Goal: Navigation & Orientation: Find specific page/section

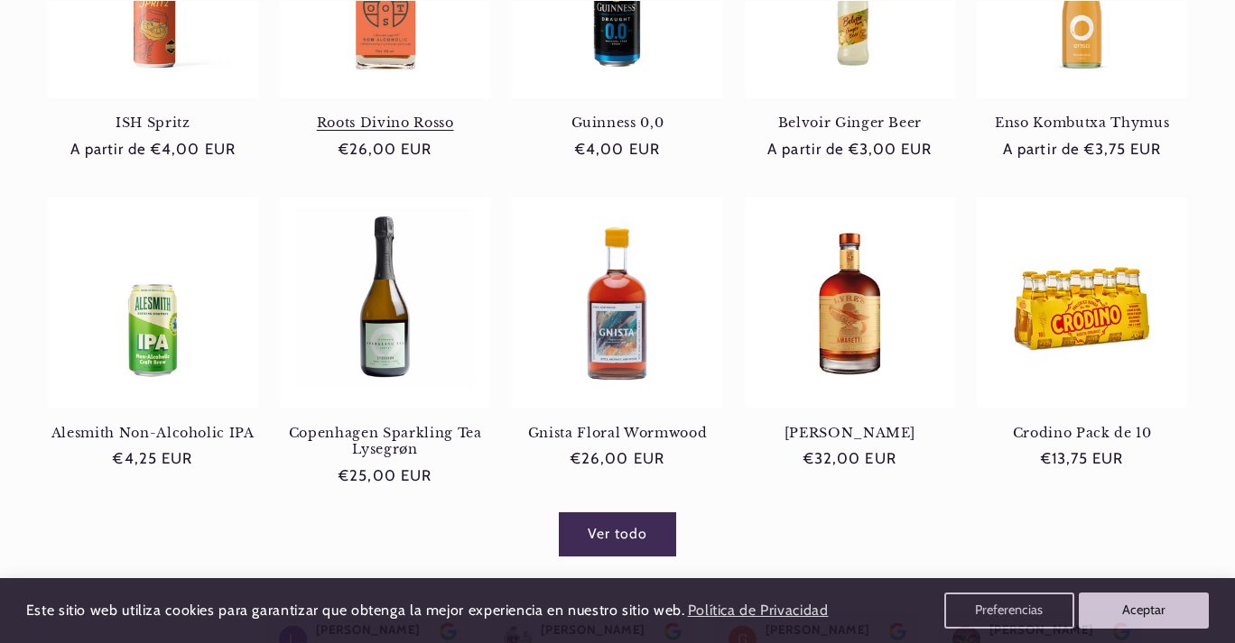
scroll to position [1060, 0]
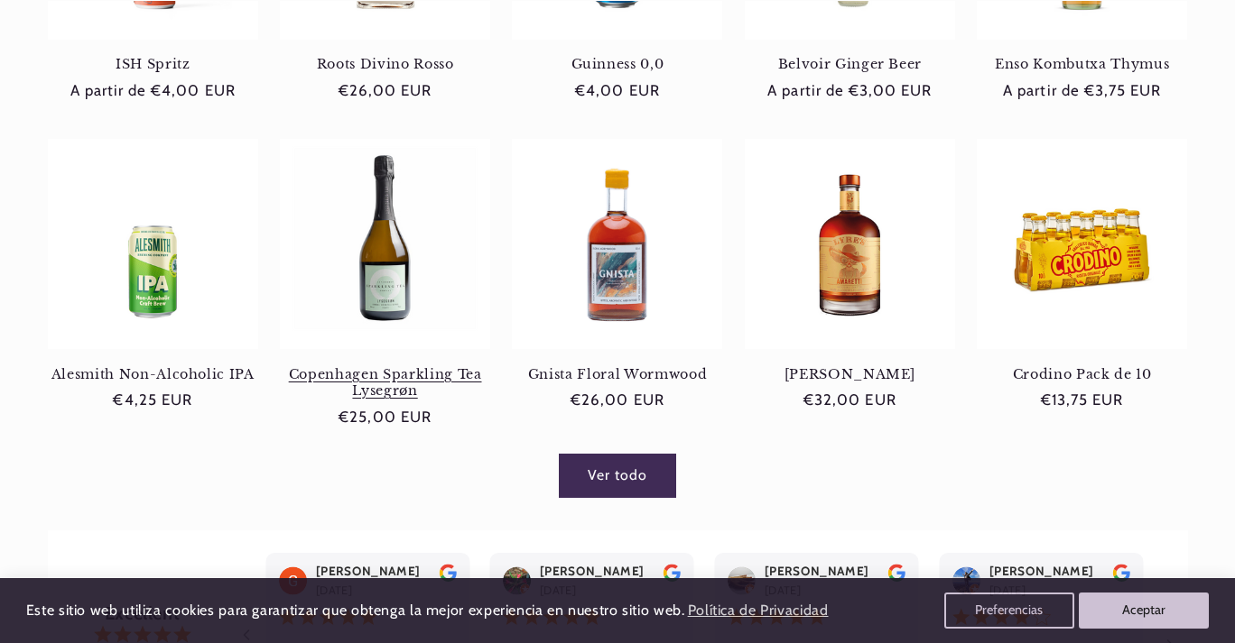
click at [282, 366] on link "Copenhagen Sparkling Tea Lysegrøn" at bounding box center [385, 382] width 210 height 33
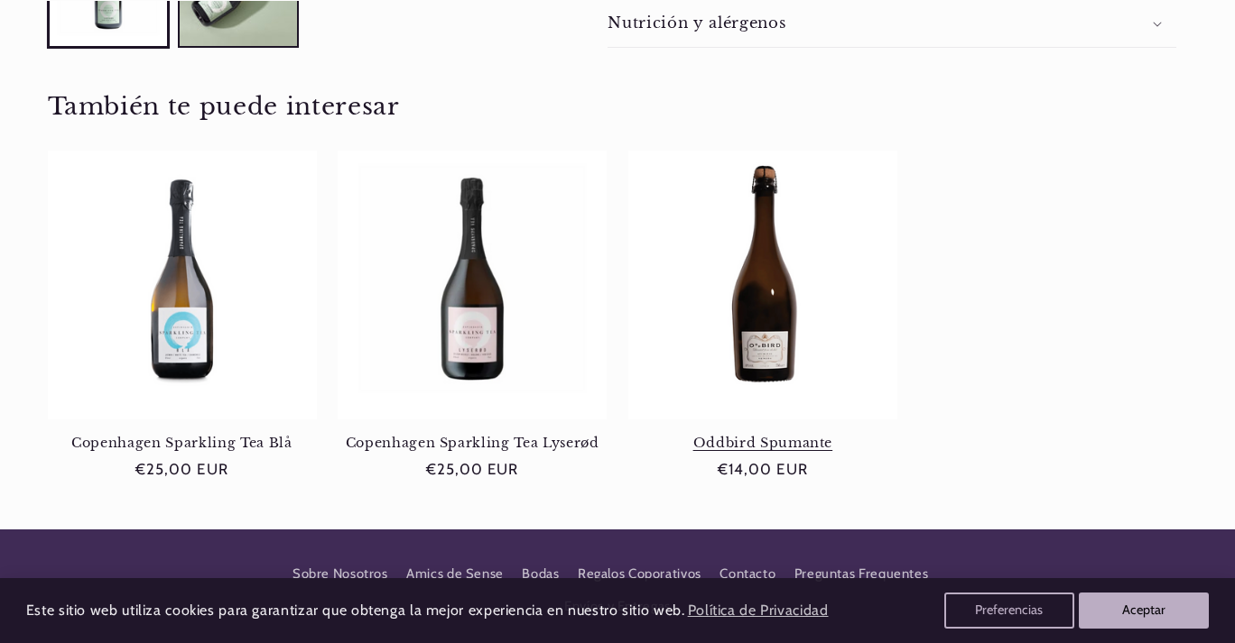
scroll to position [0, 1110]
click at [783, 435] on link "Oddbird Spumante" at bounding box center [762, 443] width 269 height 16
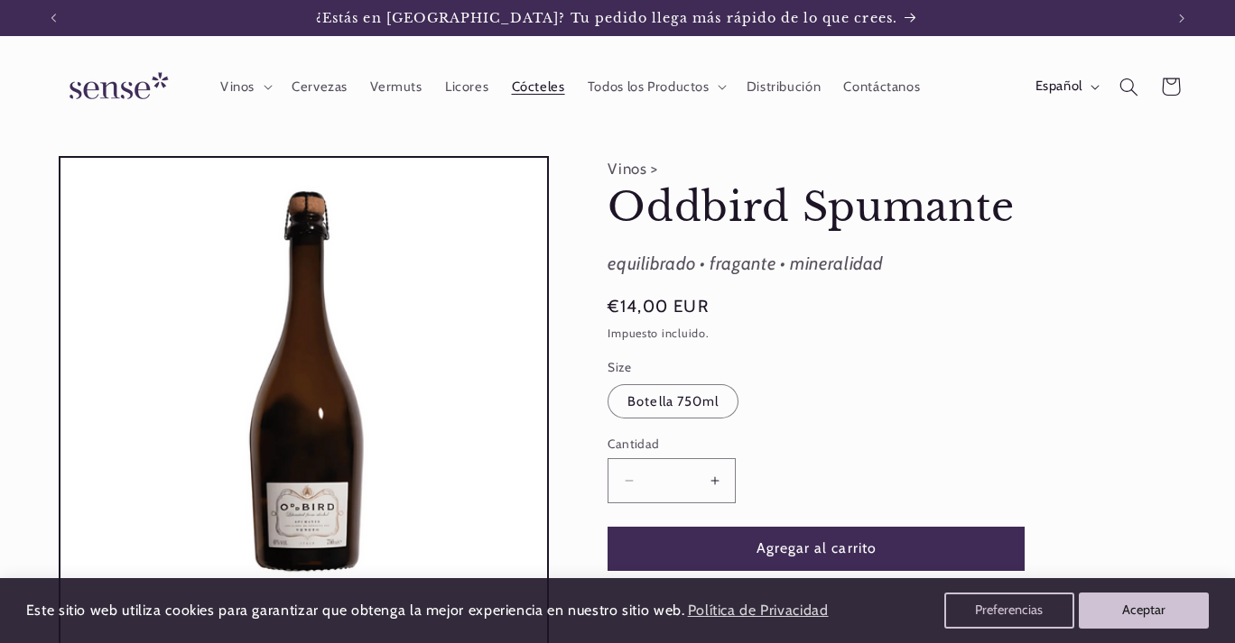
click at [538, 87] on span "Cócteles" at bounding box center [538, 87] width 53 height 17
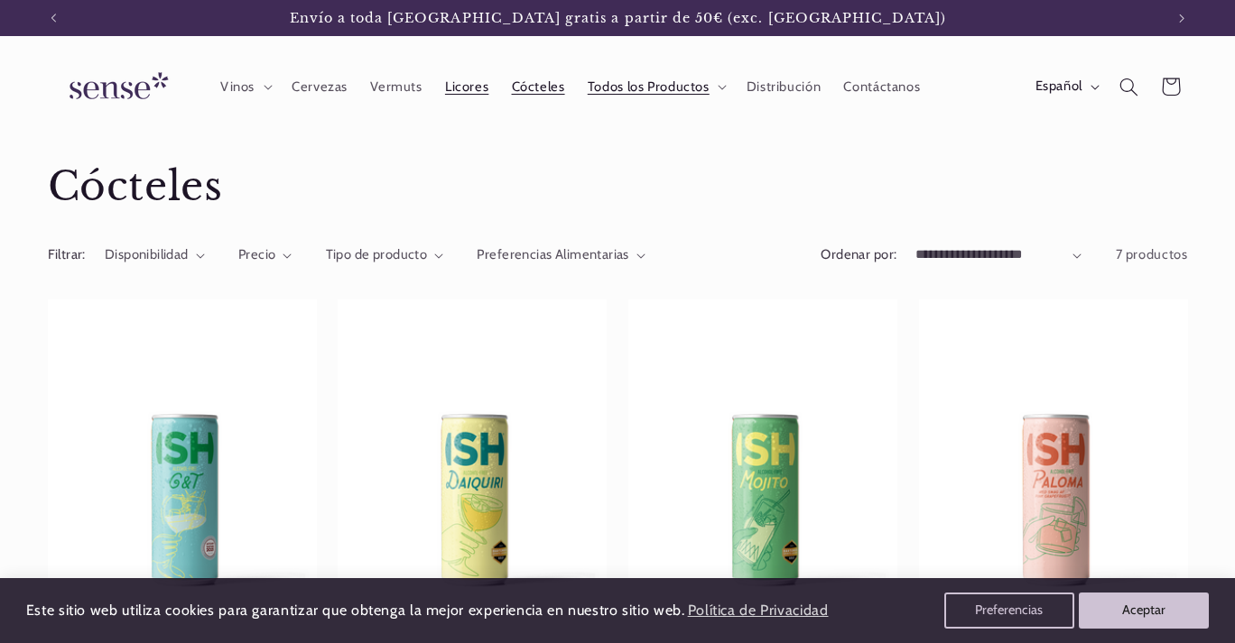
click at [454, 88] on span "Licores" at bounding box center [466, 87] width 43 height 17
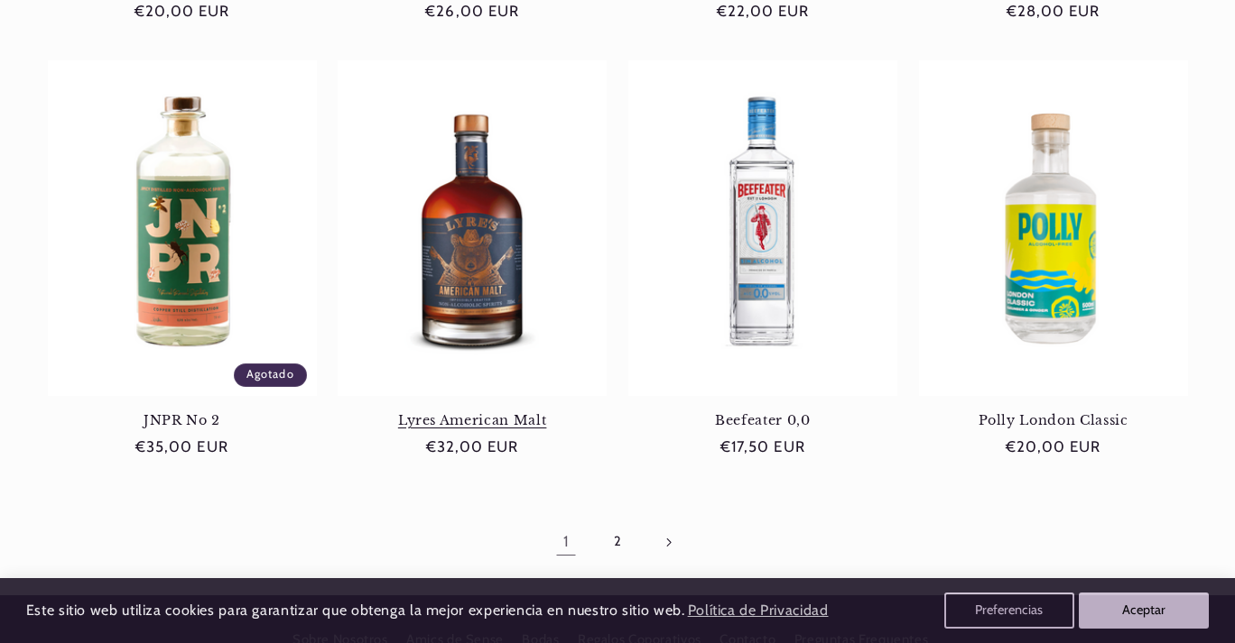
scroll to position [1554, 0]
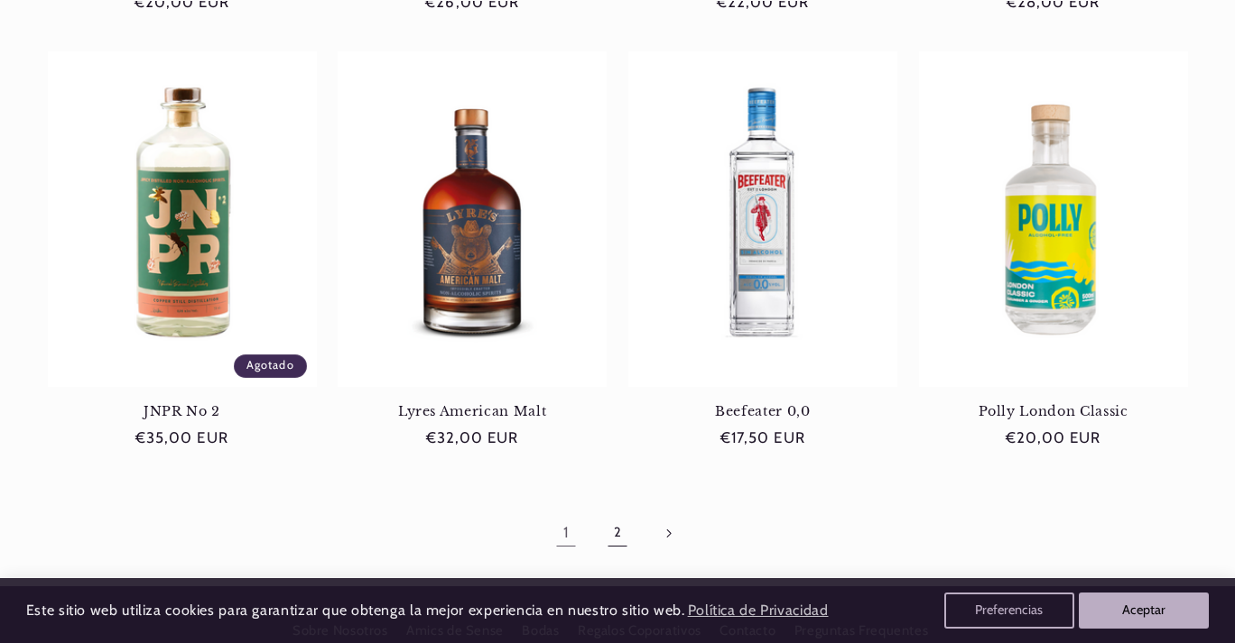
click at [618, 524] on link "2" at bounding box center [618, 534] width 42 height 42
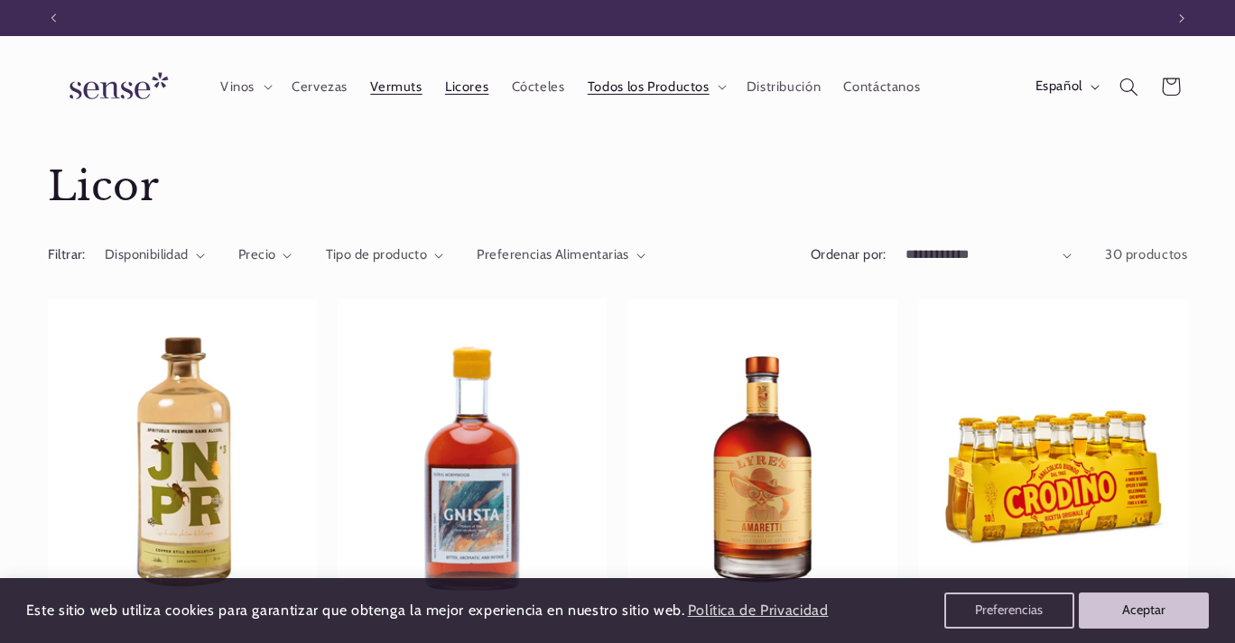
scroll to position [0, 1110]
click at [402, 86] on span "Vermuts" at bounding box center [395, 87] width 51 height 17
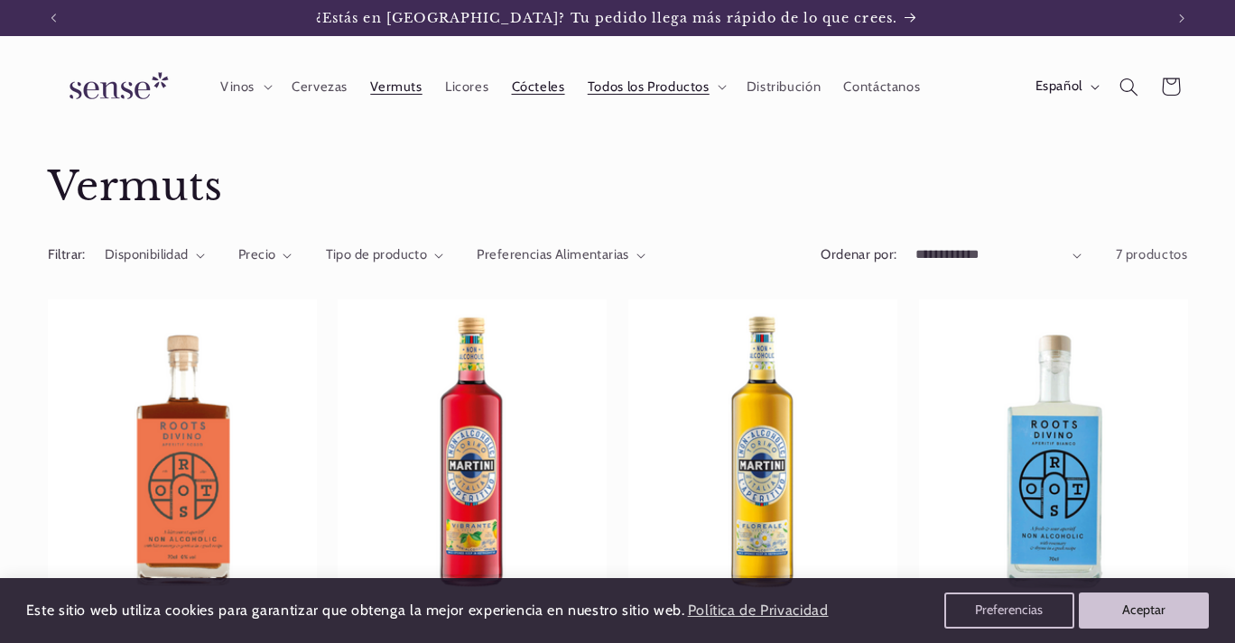
click at [532, 83] on span "Cócteles" at bounding box center [538, 87] width 53 height 17
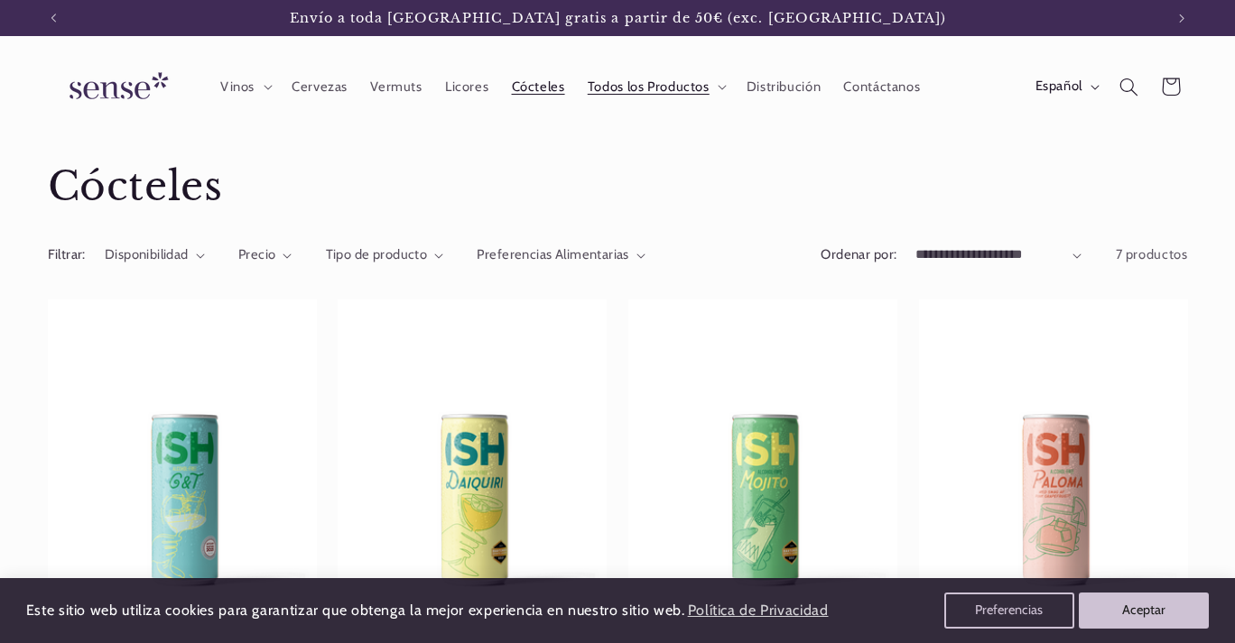
click at [95, 90] on img at bounding box center [115, 86] width 135 height 51
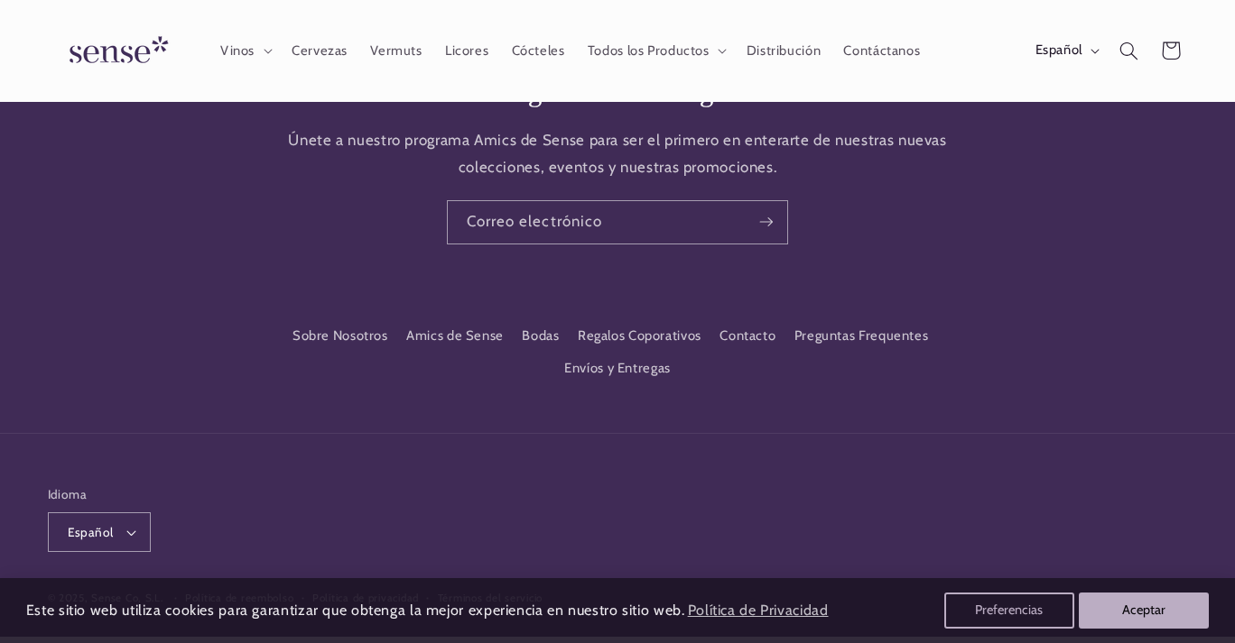
scroll to position [2809, 0]
click at [878, 51] on span "Contáctanos" at bounding box center [881, 50] width 77 height 17
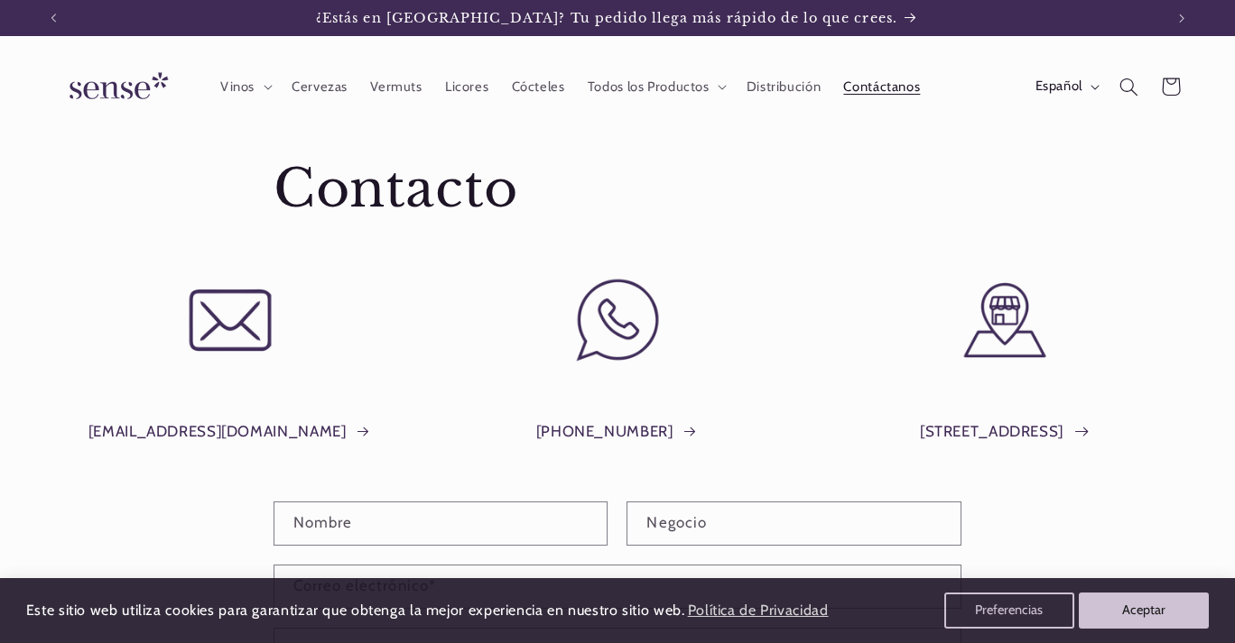
click at [977, 430] on link "[STREET_ADDRESS]" at bounding box center [1005, 432] width 170 height 27
